Goal: Information Seeking & Learning: Find specific fact

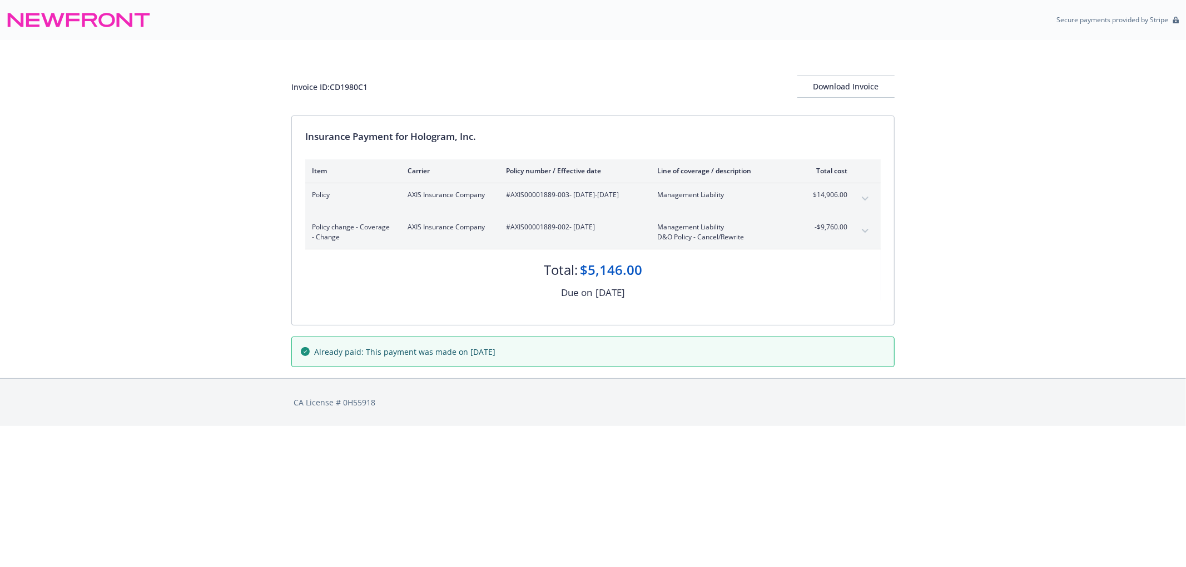
click at [516, 239] on div "#AXIS00001889-002 - 08/01/2024" at bounding box center [572, 232] width 133 height 20
click at [513, 236] on div "#AXIS00001889-002 - 08/01/2024" at bounding box center [572, 232] width 133 height 20
click at [512, 230] on span "#AXIS00001889-002 - 08/01/2024" at bounding box center [572, 227] width 133 height 10
click at [512, 228] on span "#AXIS00001889-002 - 08/01/2024" at bounding box center [572, 227] width 133 height 10
drag, startPoint x: 512, startPoint y: 226, endPoint x: 553, endPoint y: 235, distance: 42.0
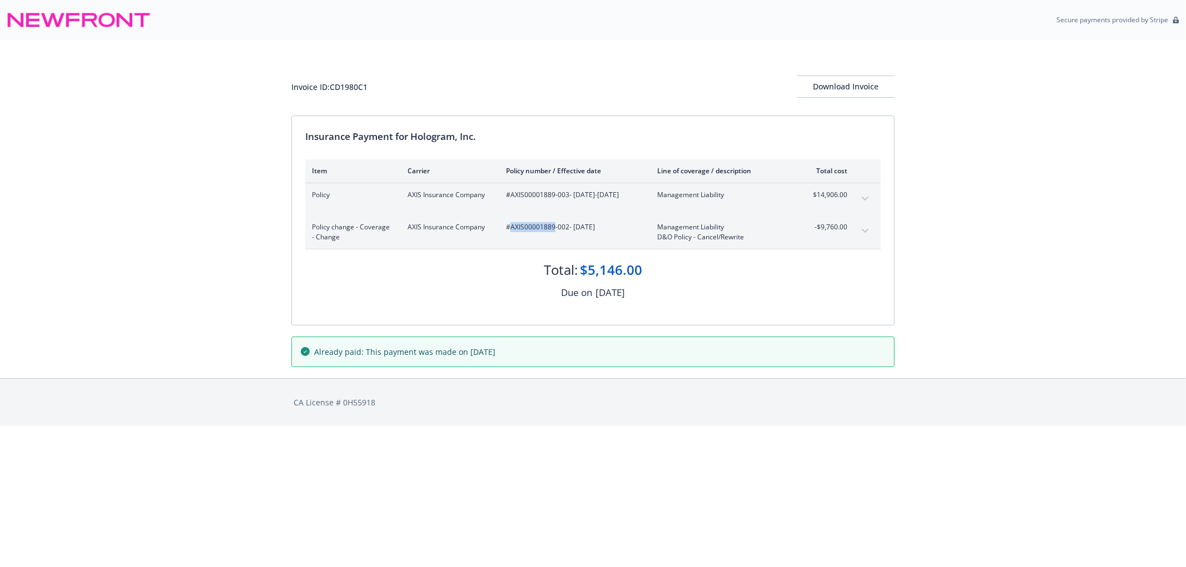
click at [553, 235] on div "#AXIS00001889-002 - 08/01/2024" at bounding box center [572, 232] width 133 height 20
copy span "AXIS00001889"
